Goal: Transaction & Acquisition: Subscribe to service/newsletter

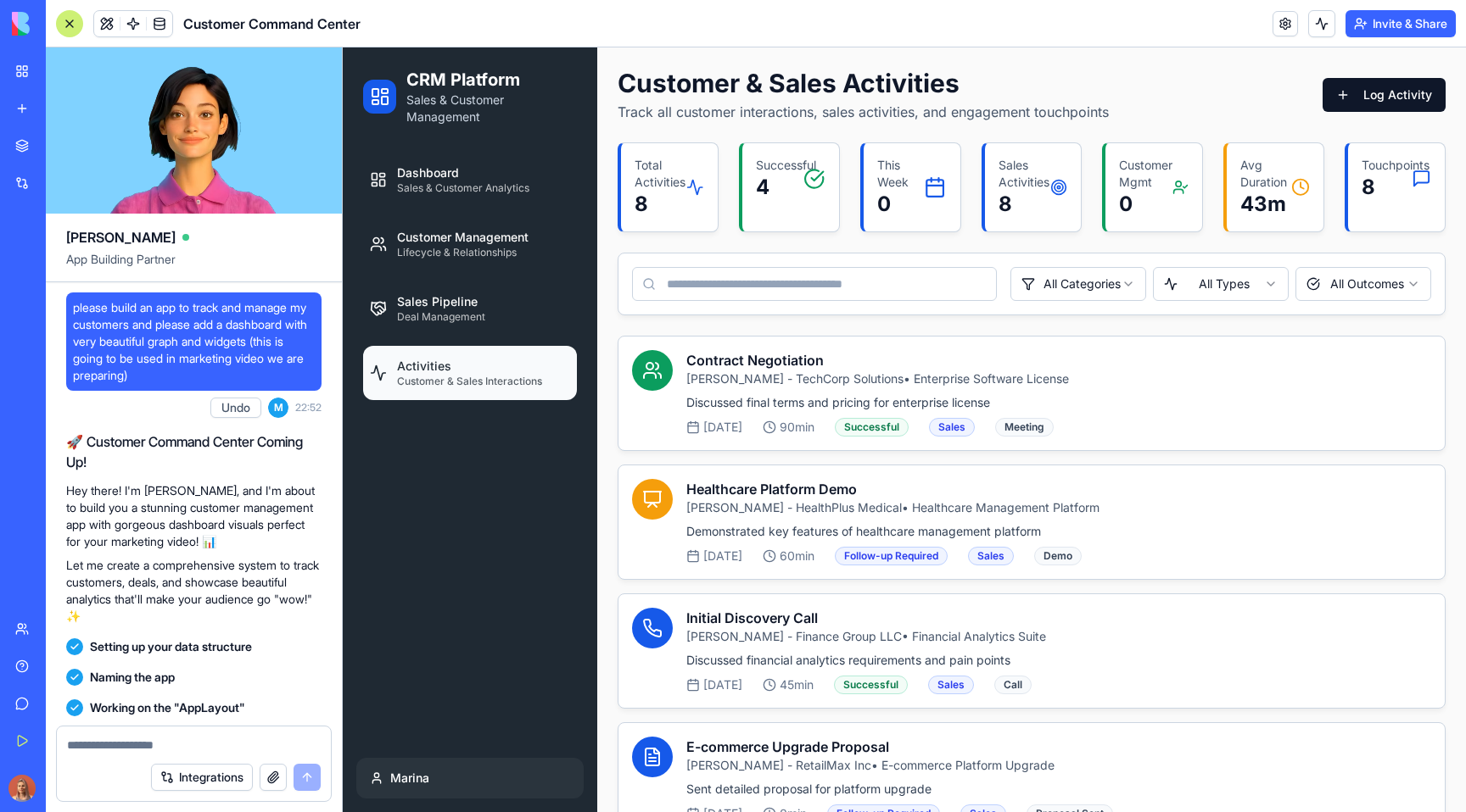
scroll to position [2915, 0]
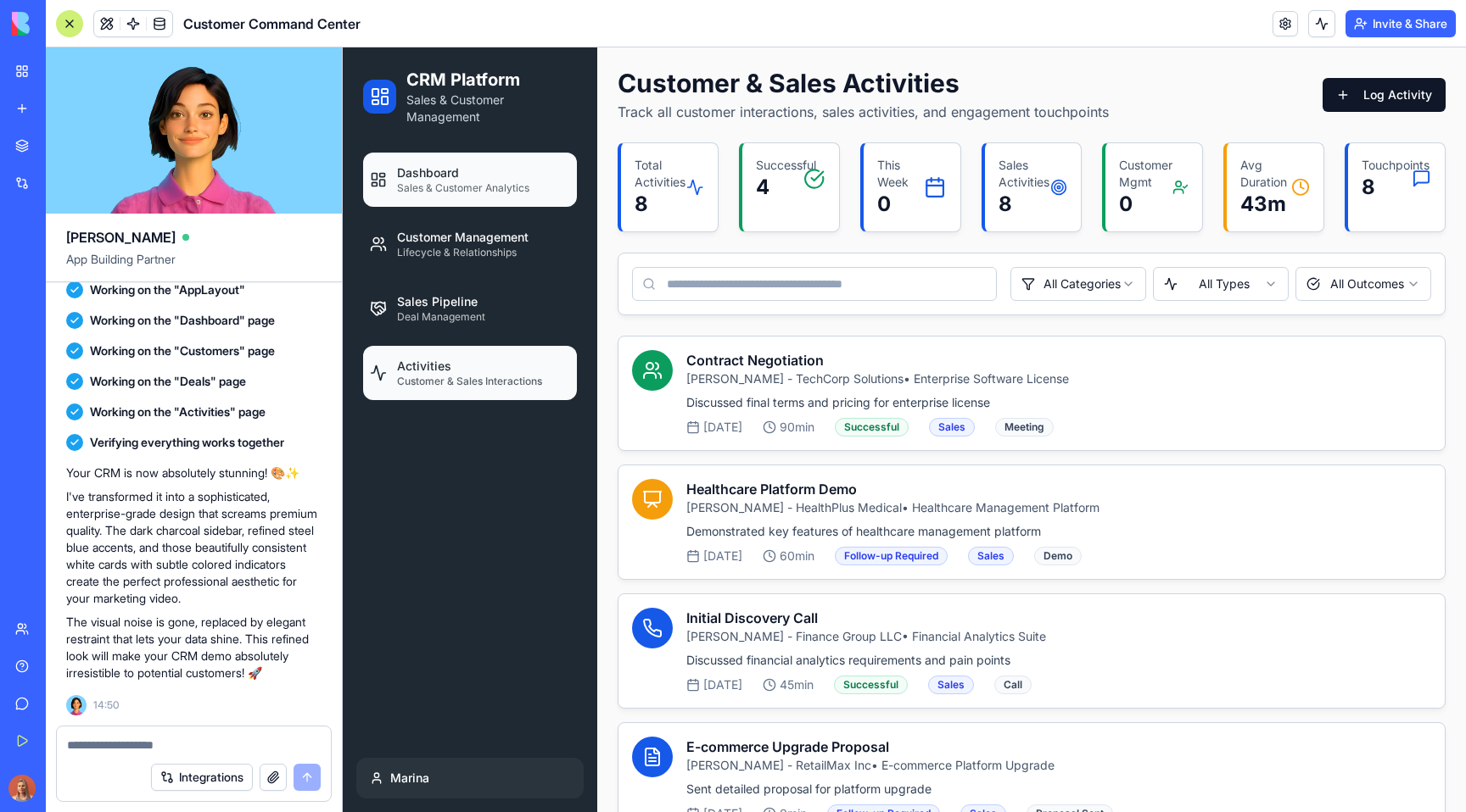
click at [496, 188] on span "Sales & Customer Analytics" at bounding box center [463, 189] width 132 height 14
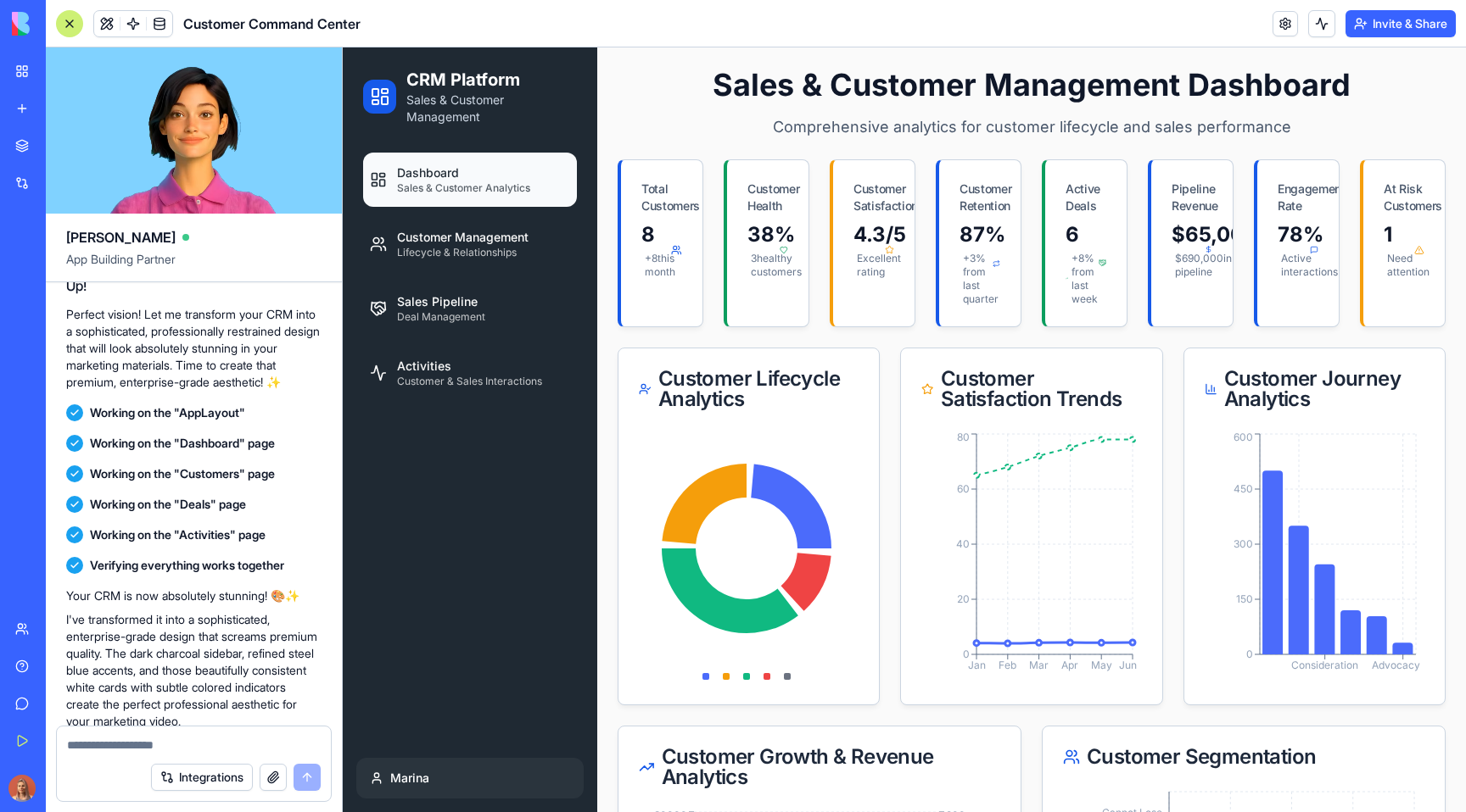
scroll to position [2503, 0]
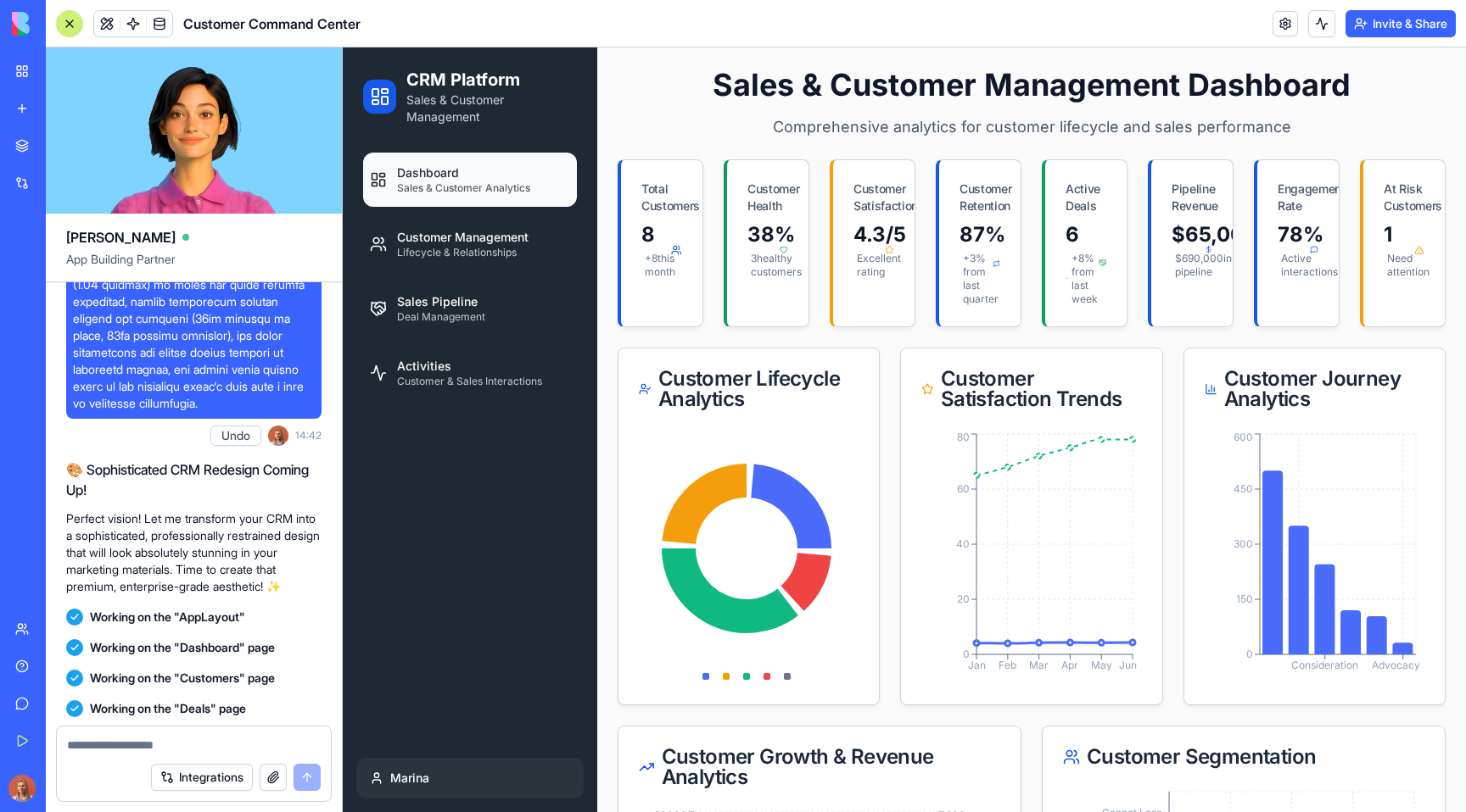
click at [232, 446] on button "Undo" at bounding box center [236, 436] width 51 height 20
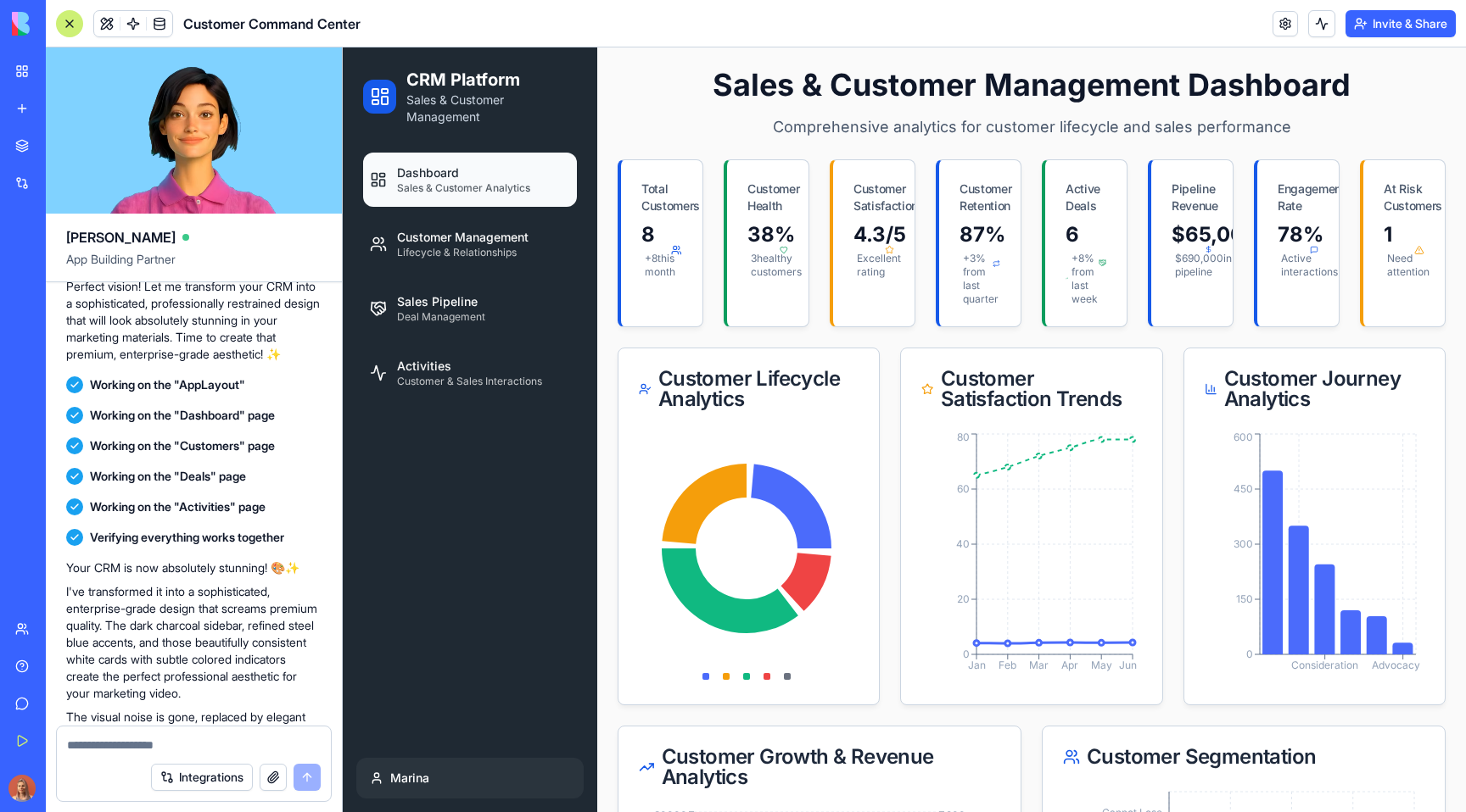
scroll to position [2554, 0]
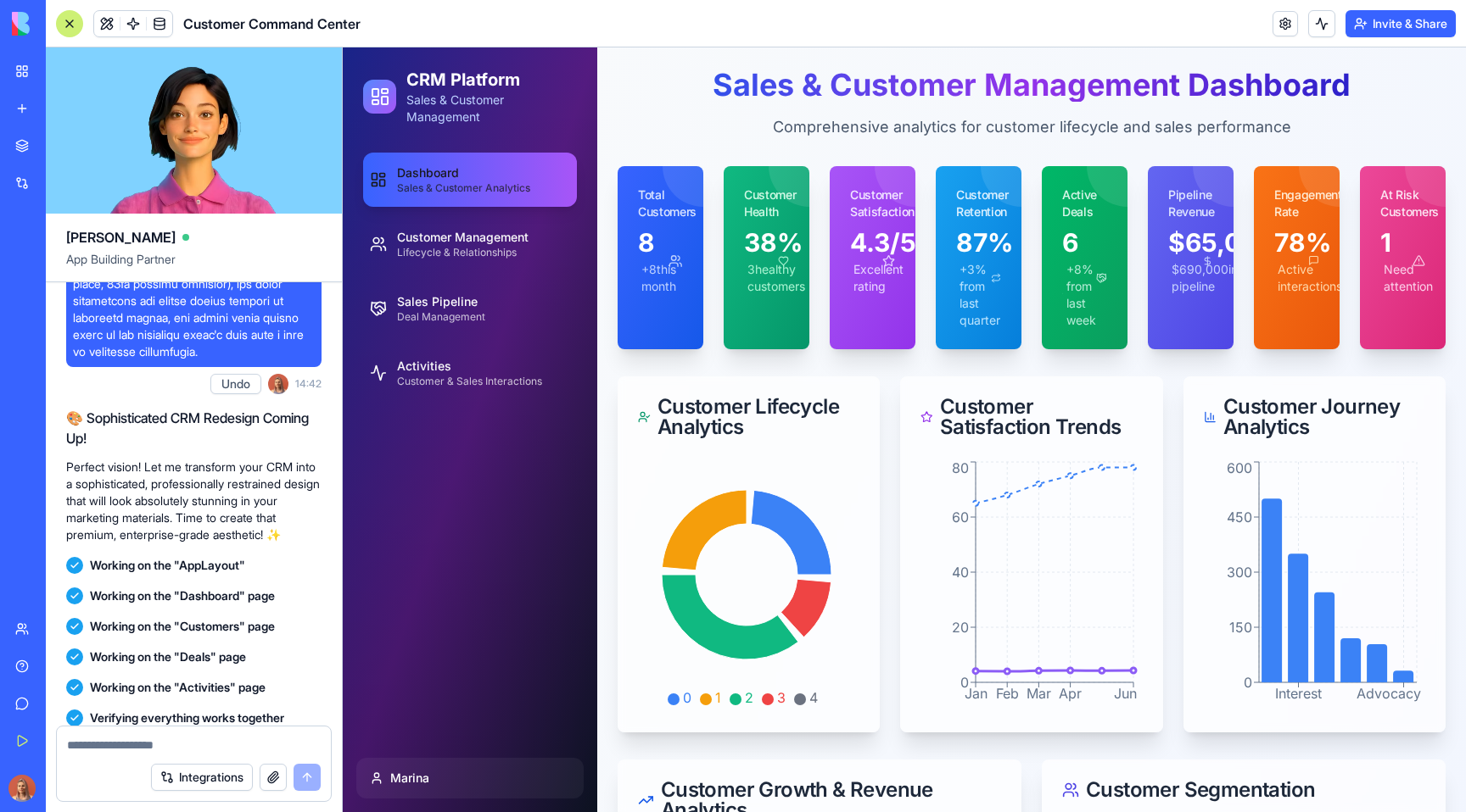
click at [116, 748] on textarea at bounding box center [193, 745] width 254 height 17
paste textarea "**********"
type textarea "**********"
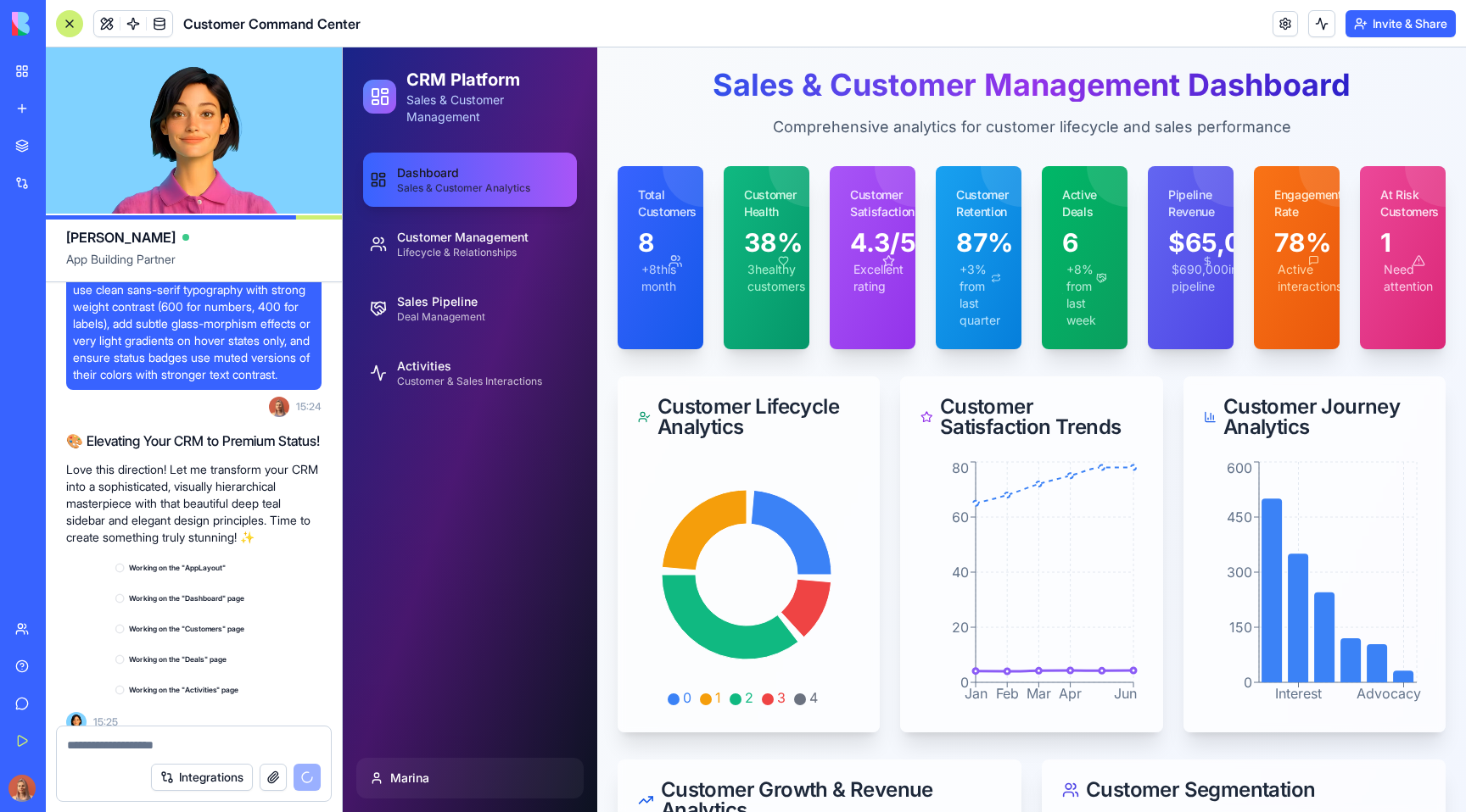
scroll to position [3617, 0]
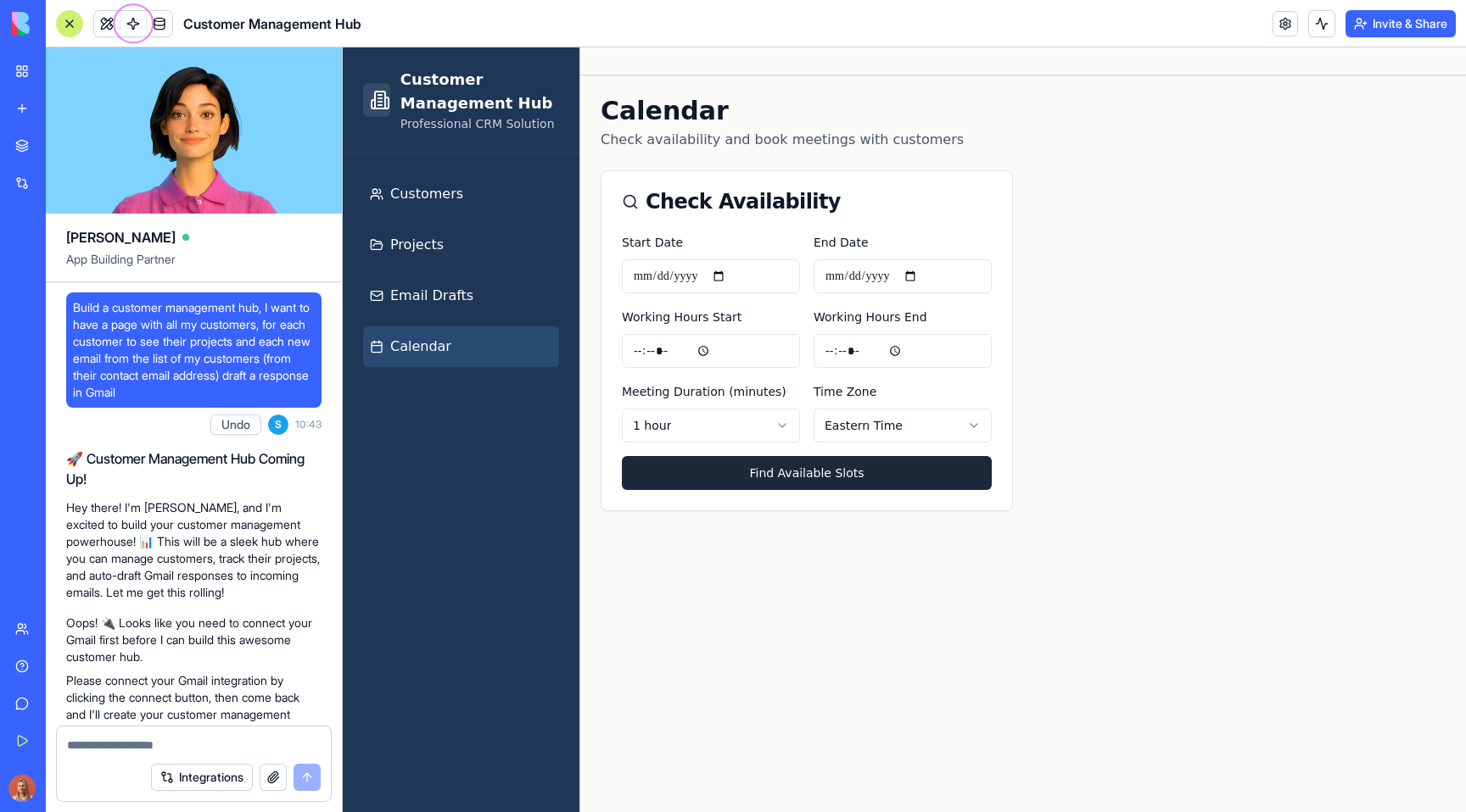
scroll to position [6774, 0]
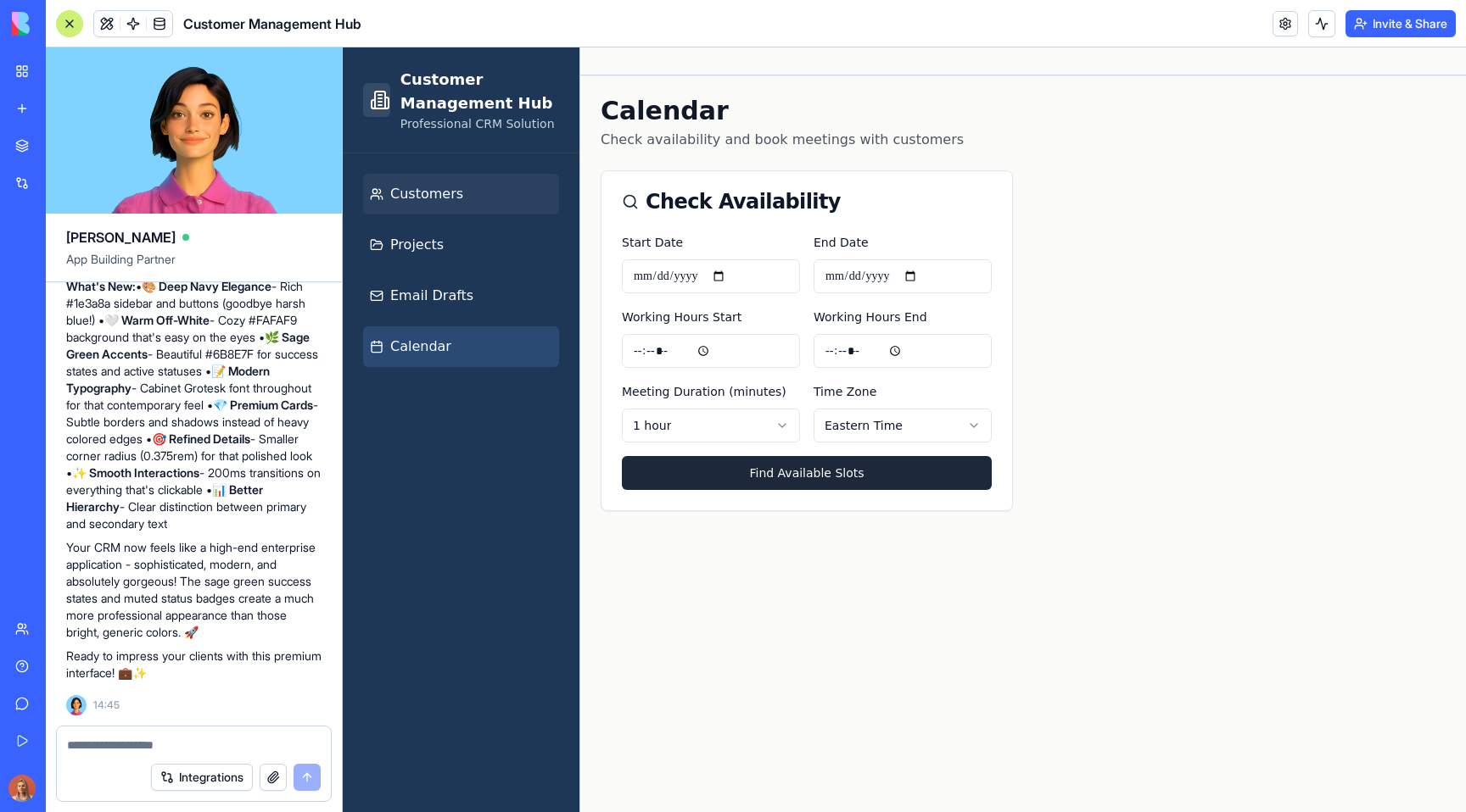
click at [449, 198] on span "Customers" at bounding box center [426, 195] width 73 height 20
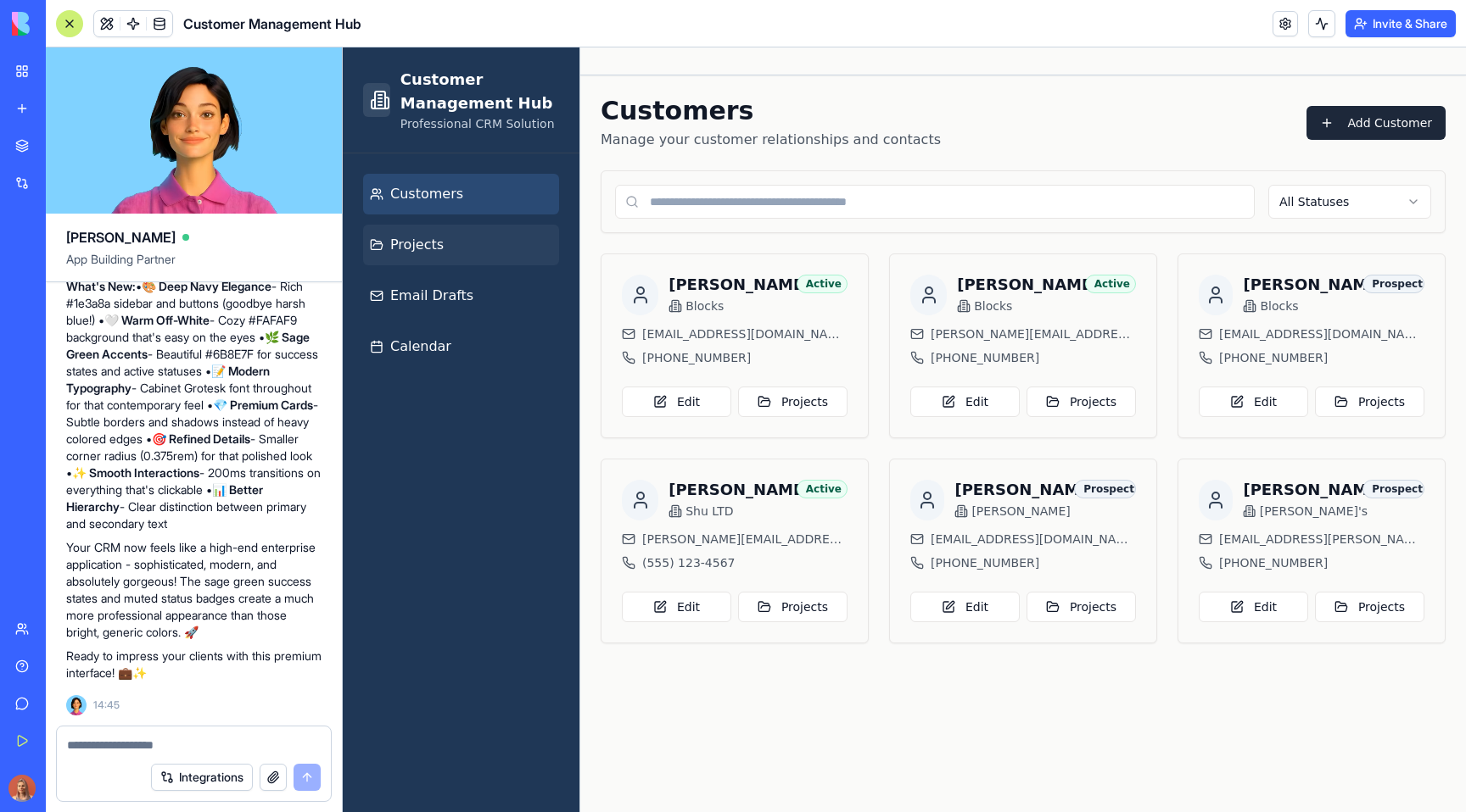
click at [467, 255] on link "Projects" at bounding box center [460, 245] width 196 height 41
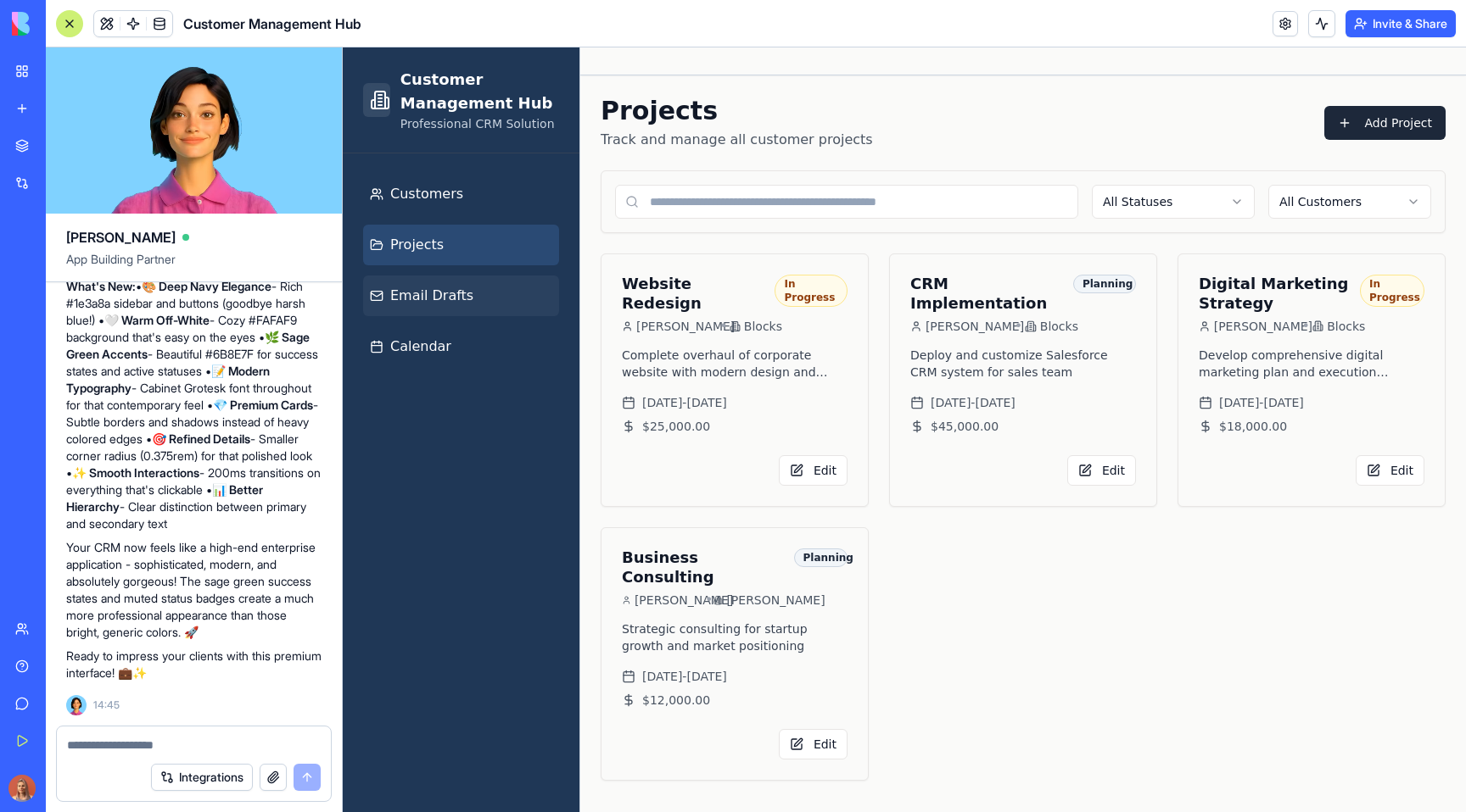
click at [475, 289] on link "Email Drafts" at bounding box center [460, 296] width 196 height 41
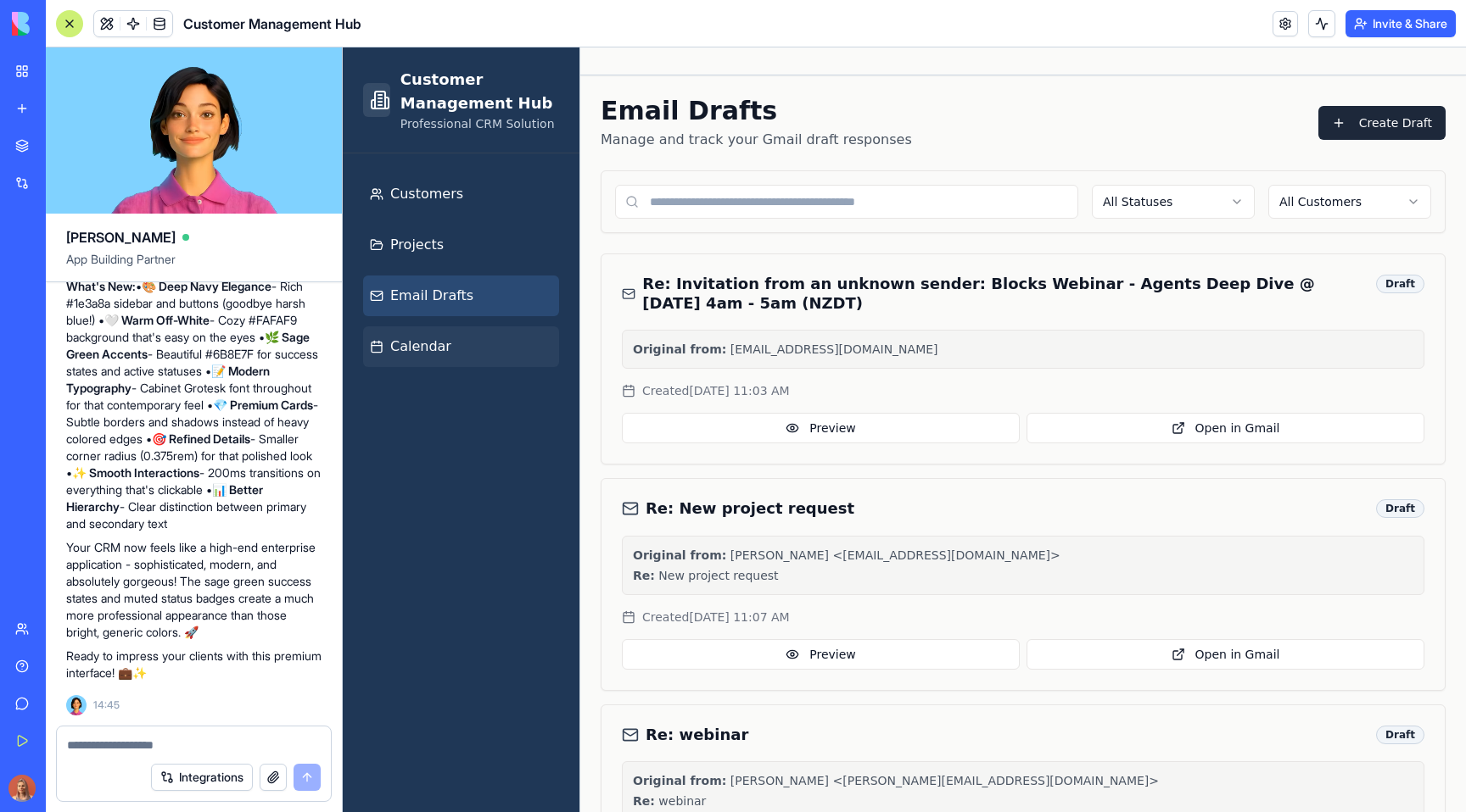
click at [488, 345] on link "Calendar" at bounding box center [460, 347] width 196 height 41
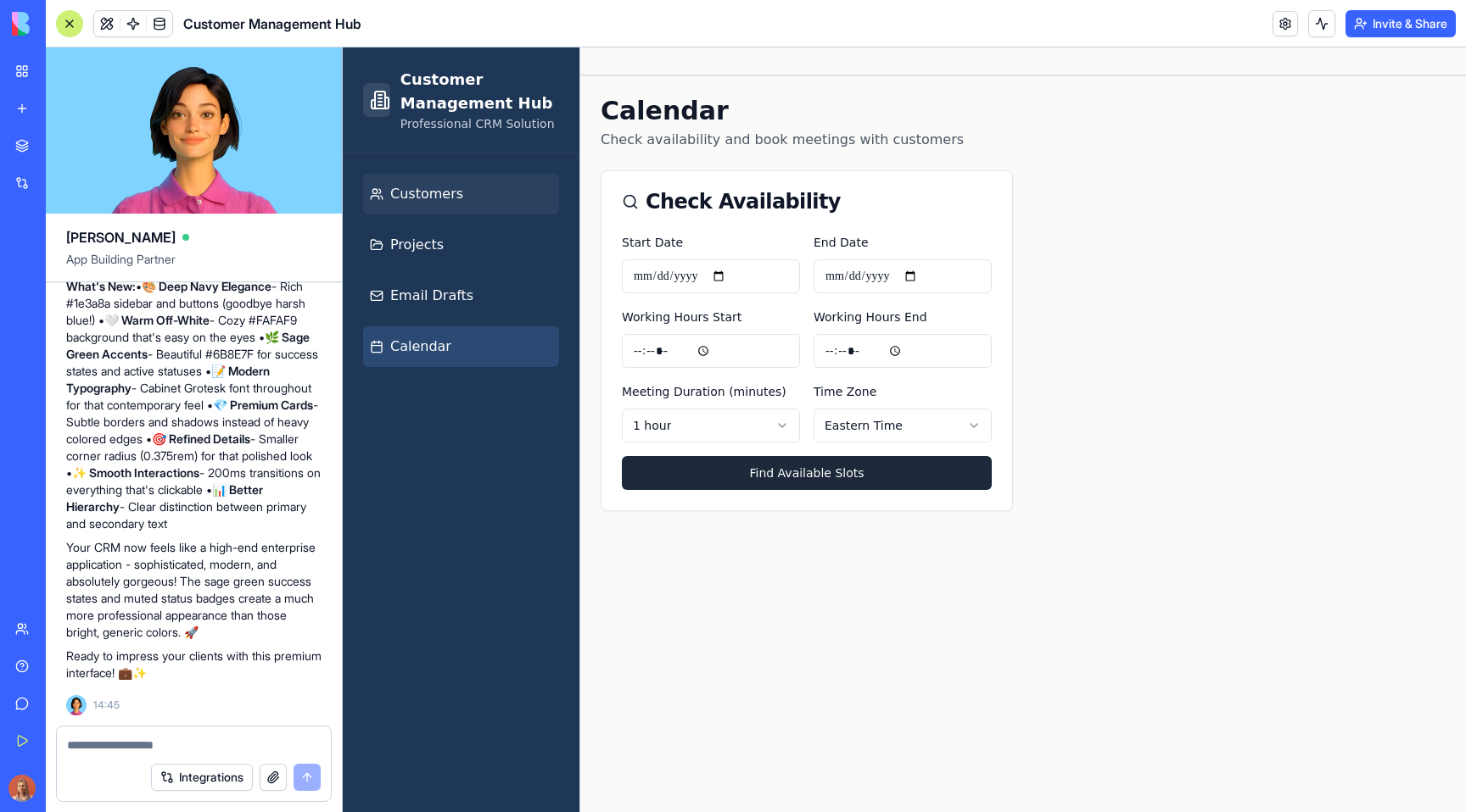
click at [497, 183] on link "Customers" at bounding box center [460, 195] width 196 height 41
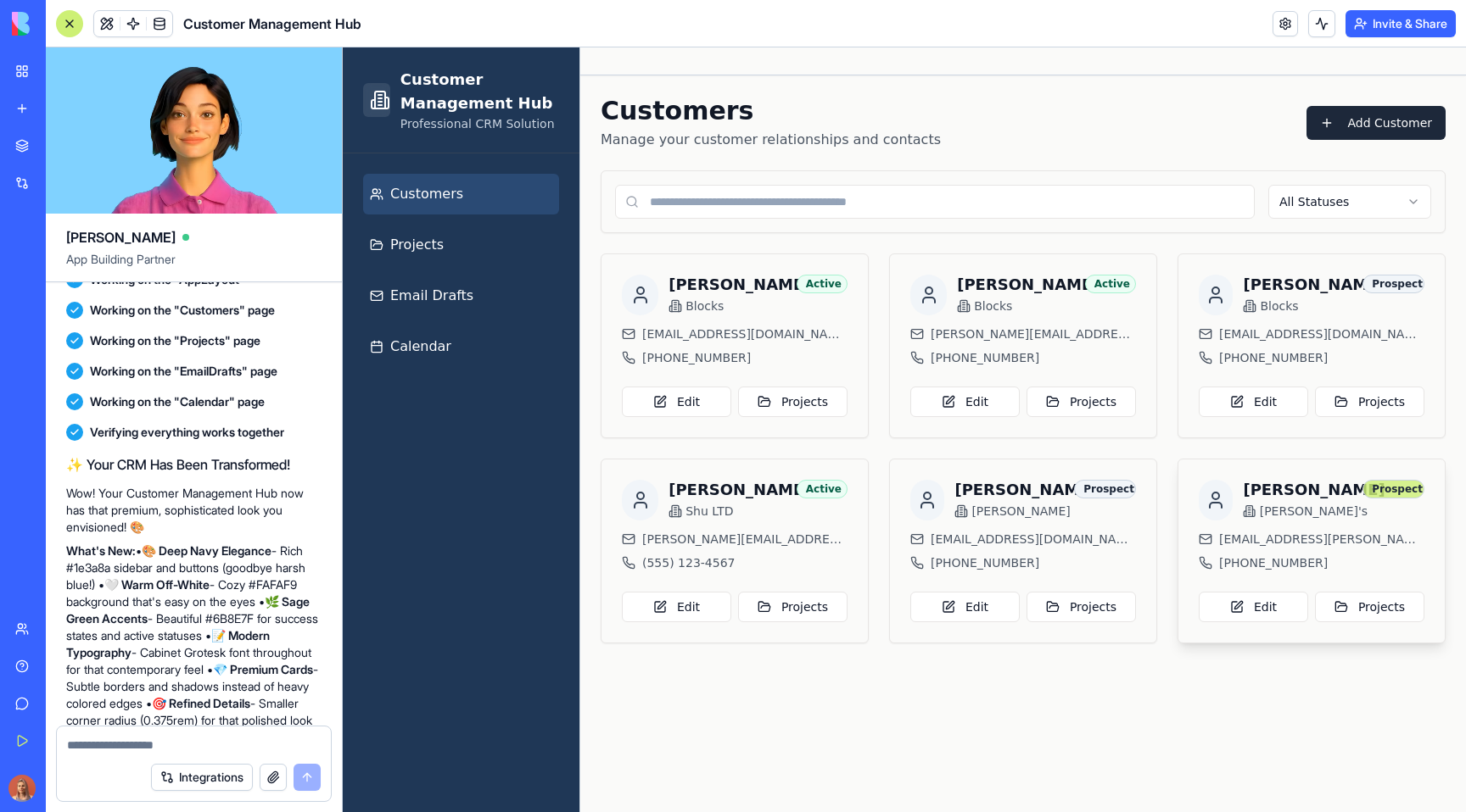
scroll to position [6067, 0]
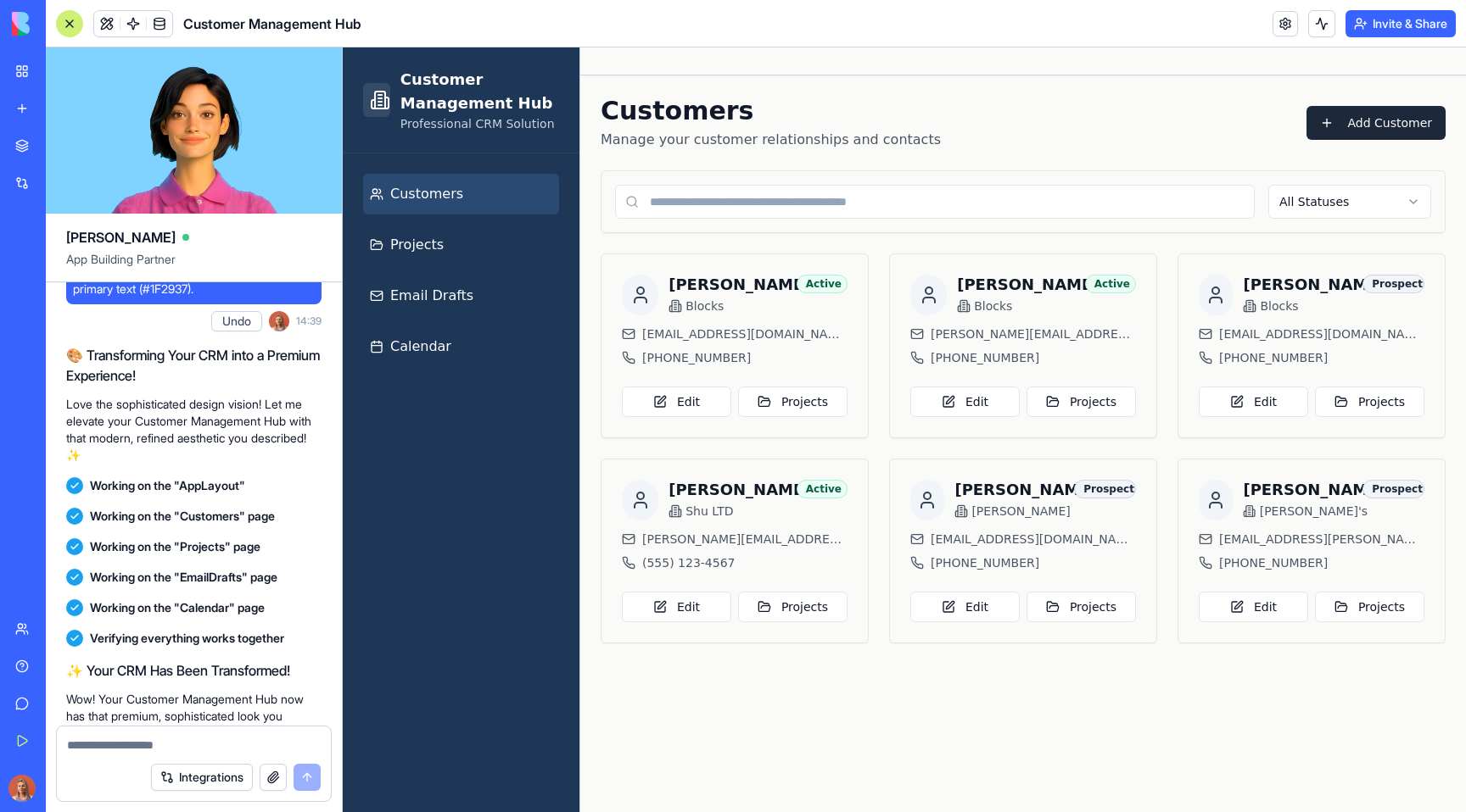
click at [224, 331] on button "Undo" at bounding box center [237, 321] width 51 height 20
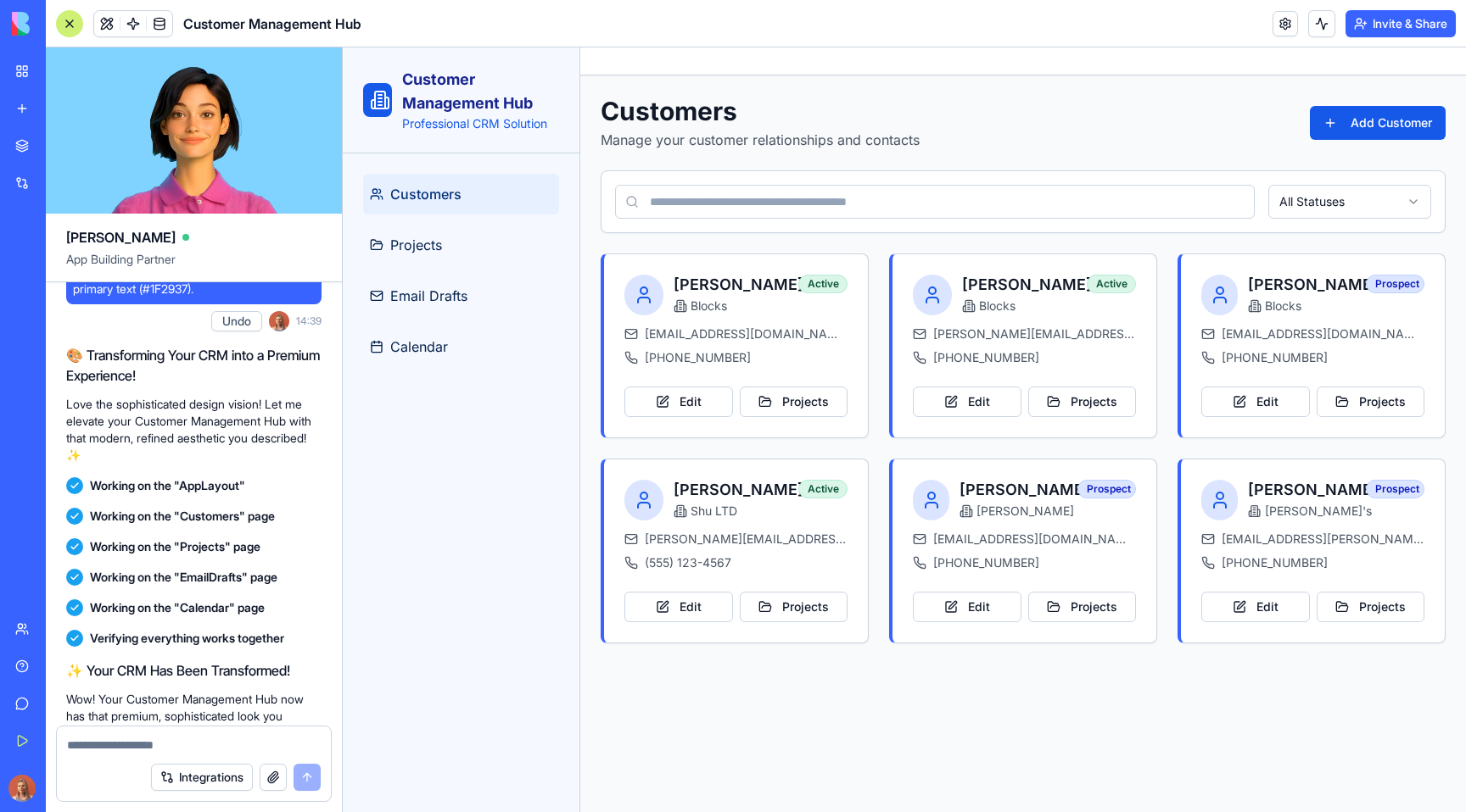
click at [253, 17] on span "Customer Management Hub" at bounding box center [273, 24] width 179 height 20
click at [119, 742] on textarea at bounding box center [193, 745] width 254 height 17
paste textarea "**********"
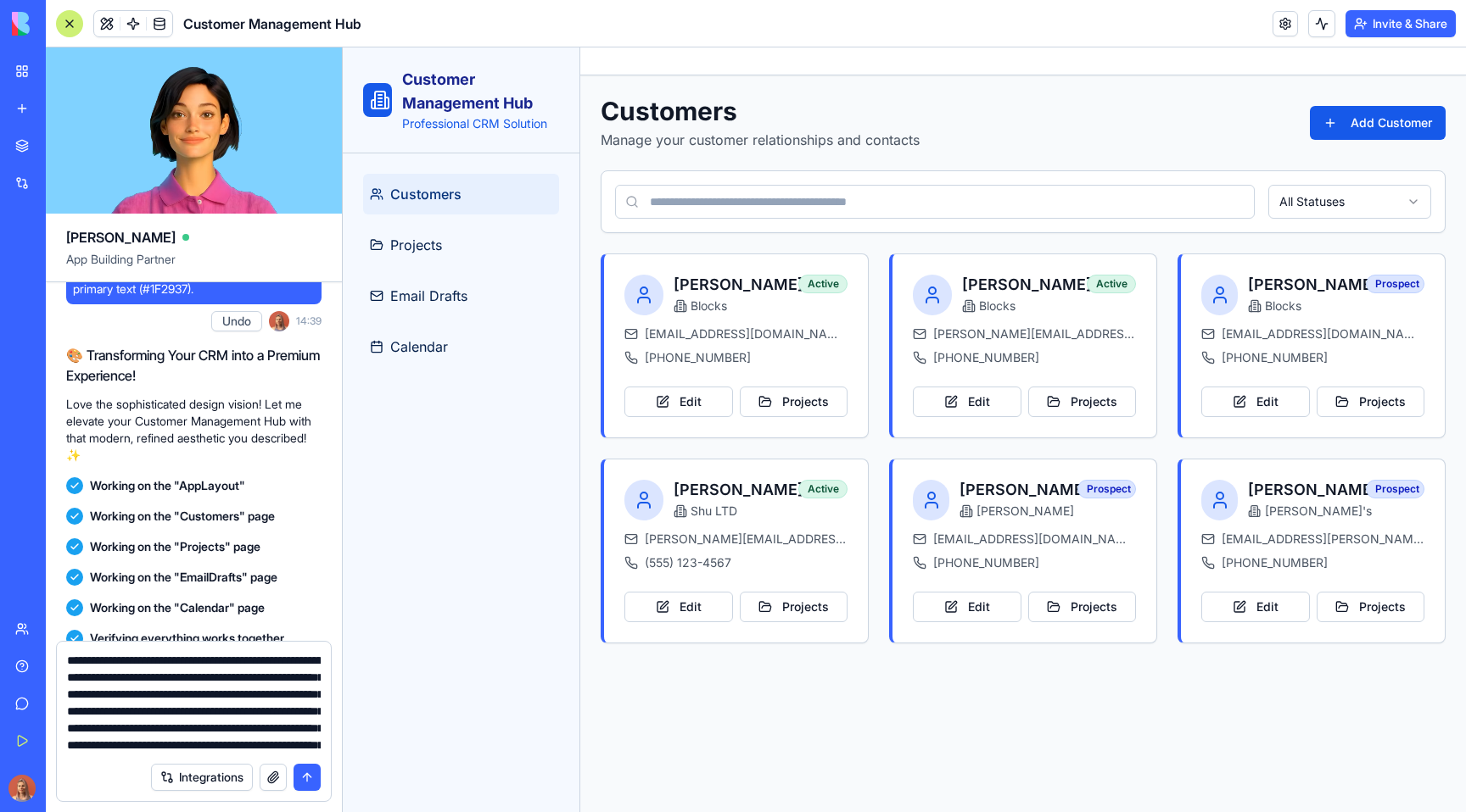
scroll to position [371, 0]
type textarea "**********"
click at [306, 769] on button "submit" at bounding box center [308, 778] width 27 height 27
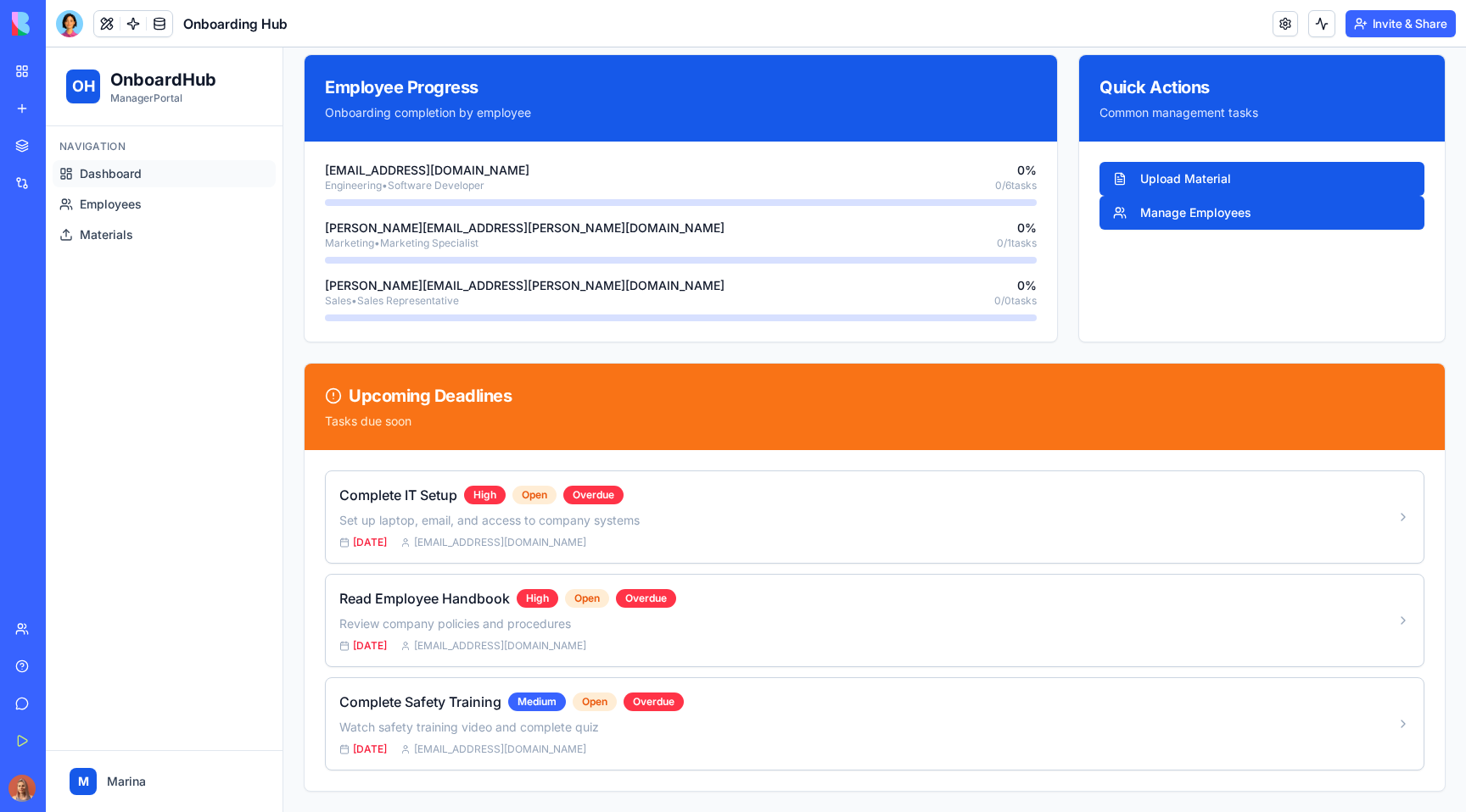
click at [34, 785] on div at bounding box center [23, 789] width 22 height 27
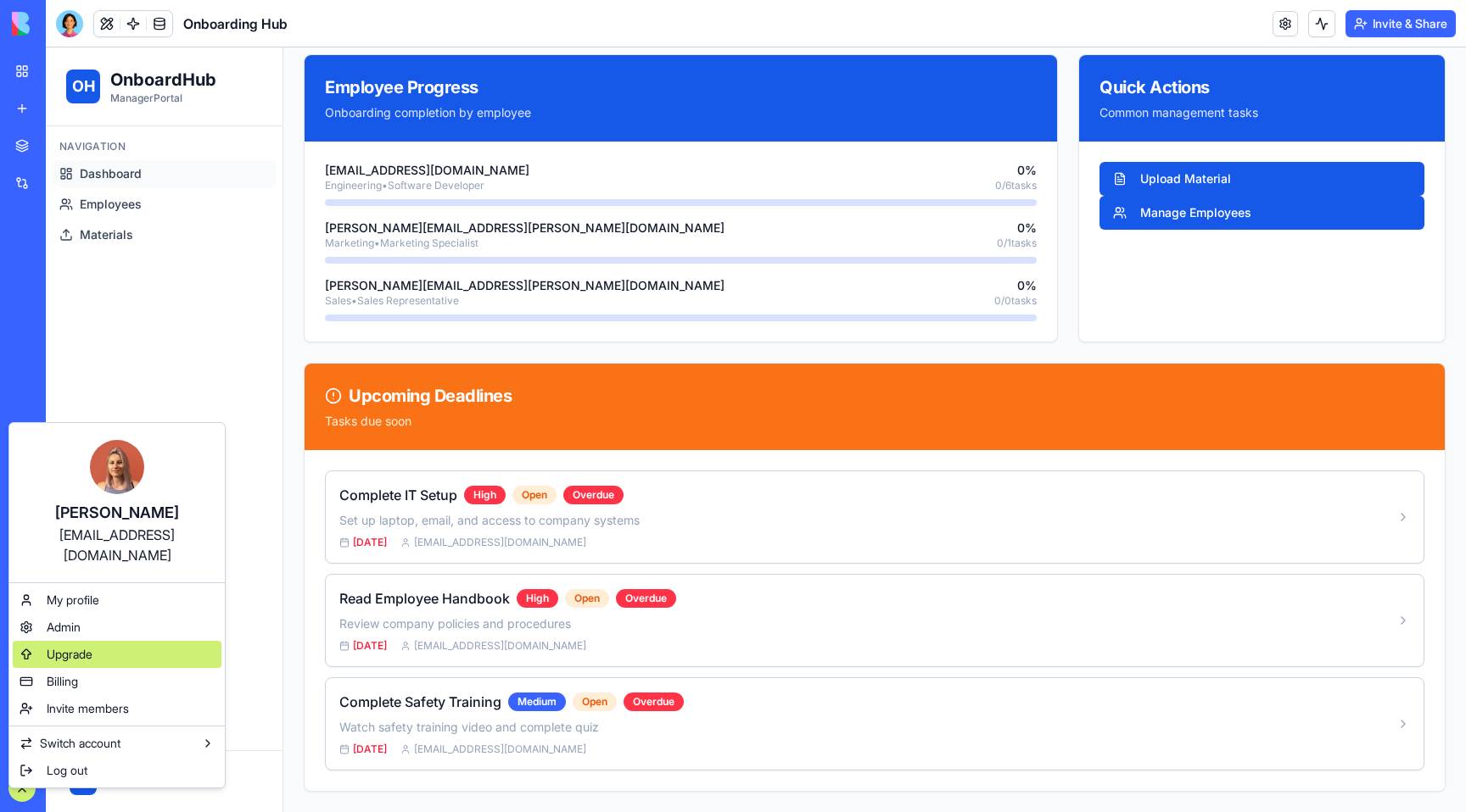
click at [184, 641] on div "Upgrade" at bounding box center [117, 655] width 208 height 27
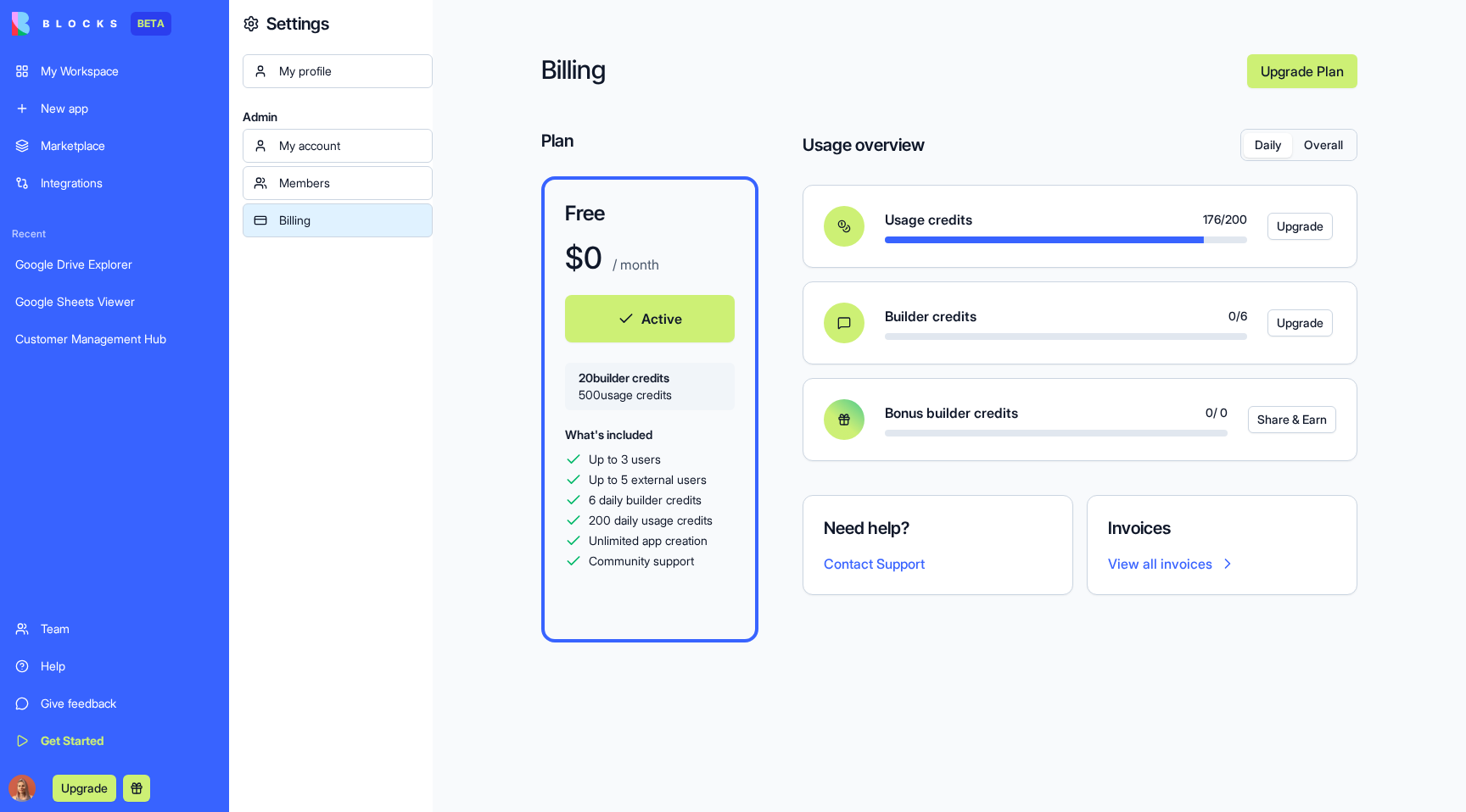
click at [97, 783] on button "Upgrade" at bounding box center [85, 789] width 63 height 27
click at [97, 784] on button "Upgrade" at bounding box center [85, 789] width 63 height 27
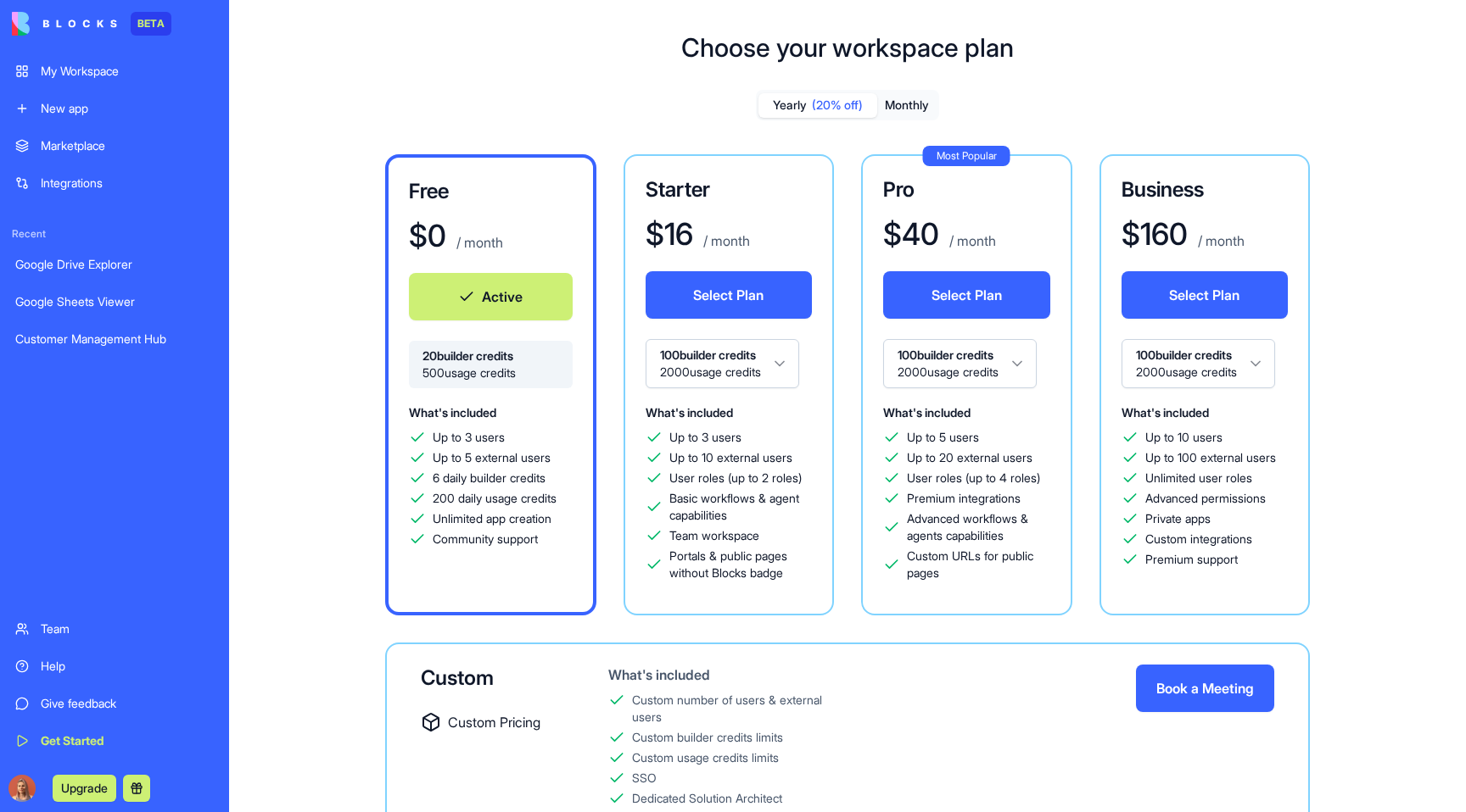
scroll to position [9, 0]
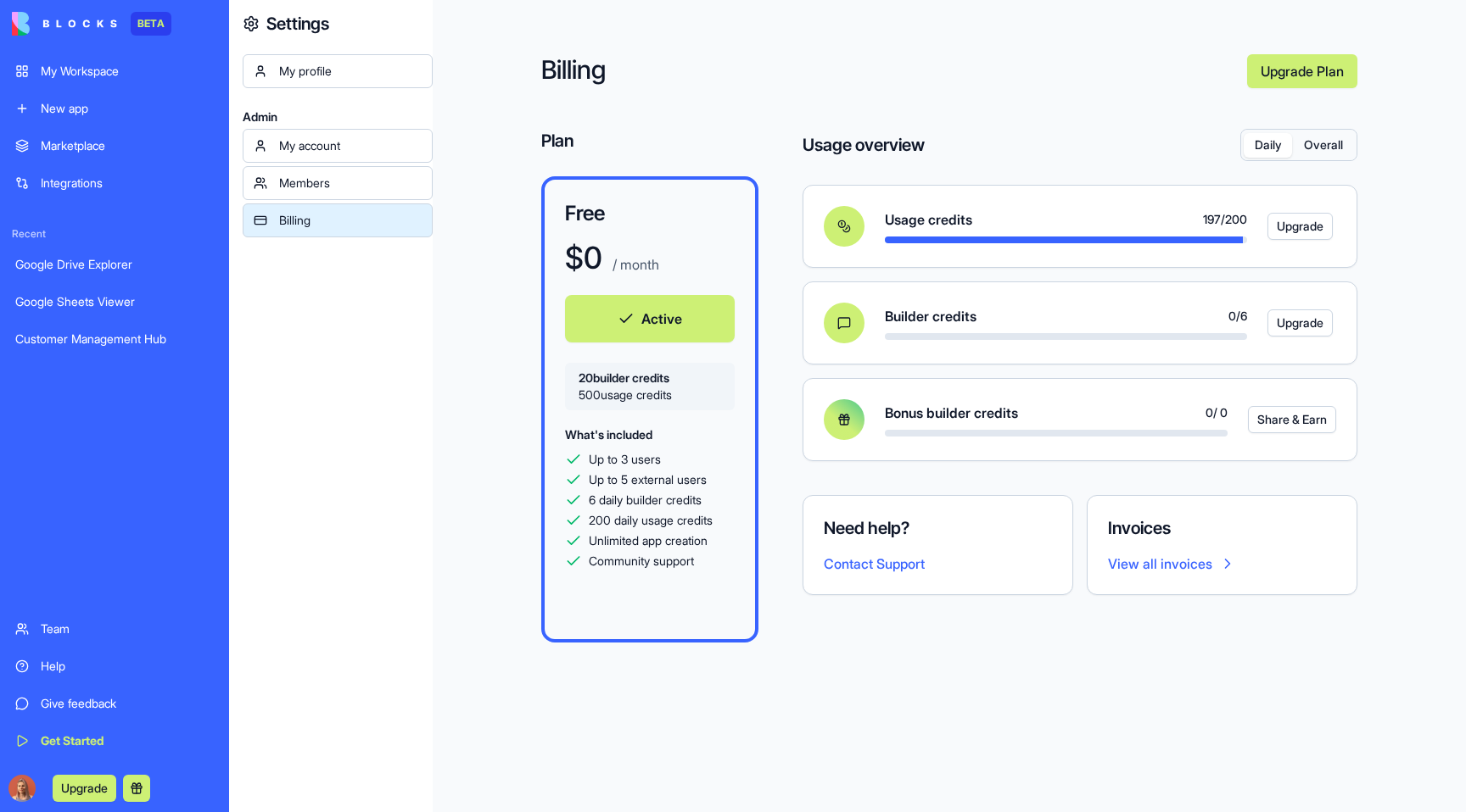
click at [79, 789] on button "Upgrade" at bounding box center [85, 789] width 63 height 27
click at [85, 781] on button "Upgrade" at bounding box center [85, 789] width 63 height 27
click at [167, 780] on div "Upgrade" at bounding box center [114, 789] width 219 height 48
click at [86, 793] on button "Upgrade" at bounding box center [85, 789] width 63 height 27
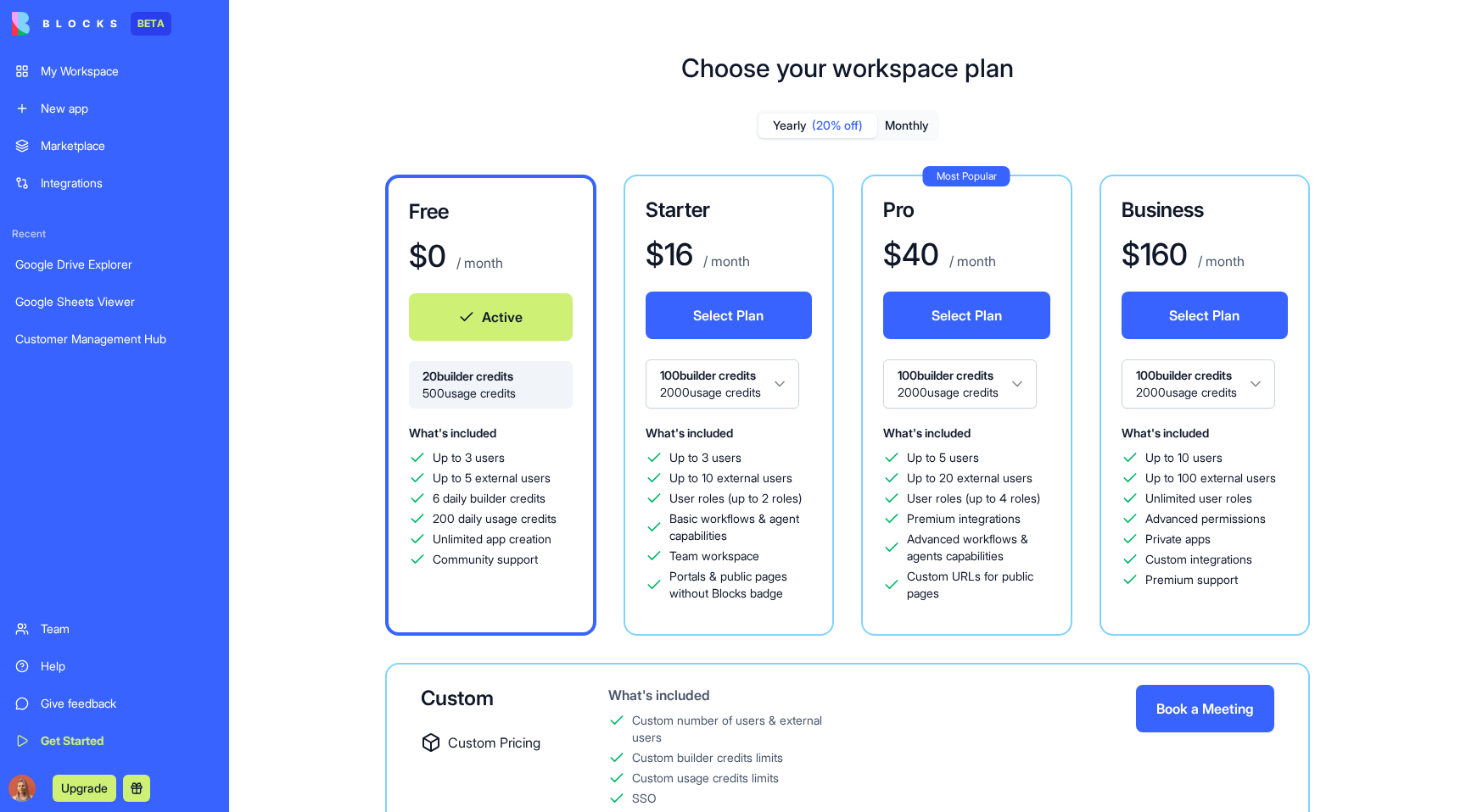
scroll to position [22, 0]
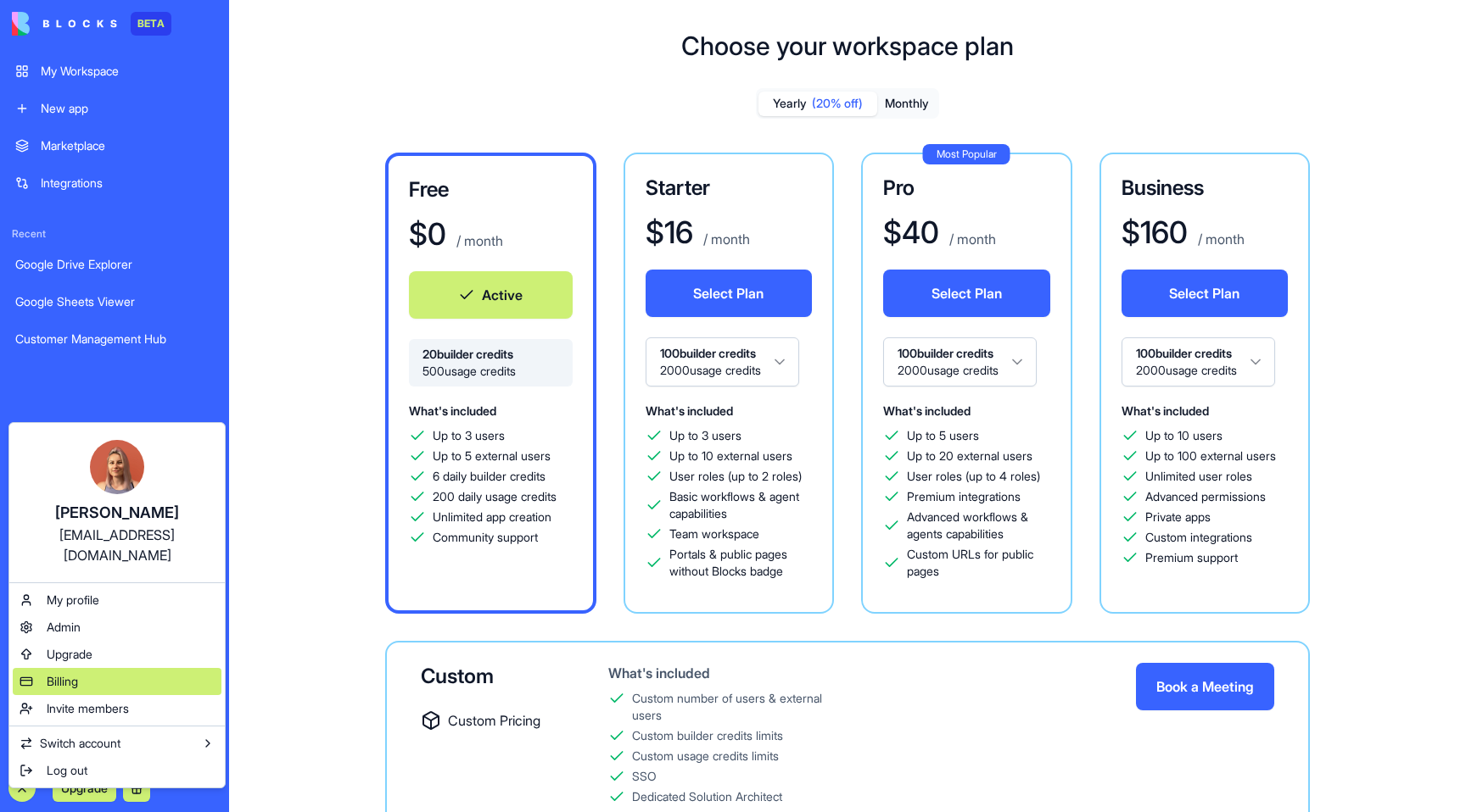
click at [79, 669] on div "Billing" at bounding box center [117, 682] width 208 height 27
